Goal: Obtain resource: Download file/media

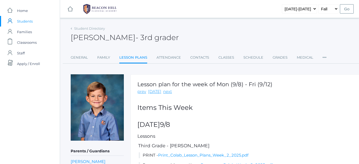
click at [23, 22] on span "Students" at bounding box center [25, 21] width 16 height 11
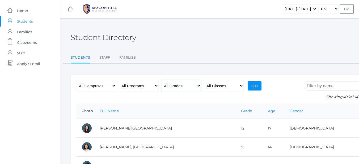
click at [198, 86] on select "All Grades Grammar - Kindergarten - 1st Grade - 2nd Grade - 3rd Grade - 4th Gra…" at bounding box center [182, 86] width 40 height 12
select select "5"
click at [162, 80] on select "All Grades Grammar - Kindergarten - 1st Grade - 2nd Grade - 3rd Grade - 4th Gra…" at bounding box center [182, 86] width 40 height 12
click at [257, 84] on input "Go" at bounding box center [255, 85] width 14 height 9
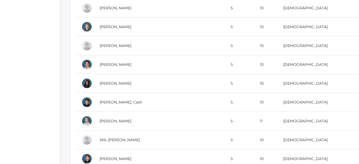
scroll to position [385, 0]
click at [221, 126] on td "[PERSON_NAME]" at bounding box center [159, 121] width 131 height 19
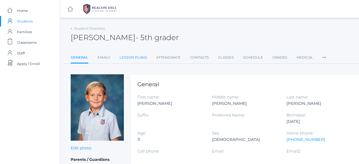
click at [146, 59] on link "Lesson Plans" at bounding box center [133, 57] width 27 height 11
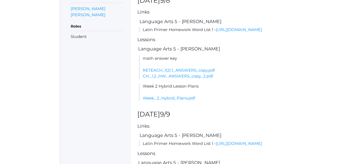
scroll to position [152, 0]
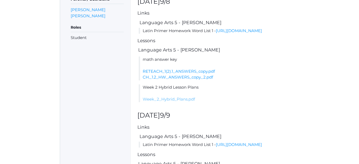
click at [185, 102] on link "Week_2_Hybrid_Plans.pdf" at bounding box center [169, 99] width 52 height 5
click at [216, 33] on link "https://drive.google.com/file/d/1LBRL6UTiZUmWtbnCQhumLXH0NJC3bk05/view?usp=shar…" at bounding box center [239, 30] width 46 height 5
